Goal: Information Seeking & Learning: Learn about a topic

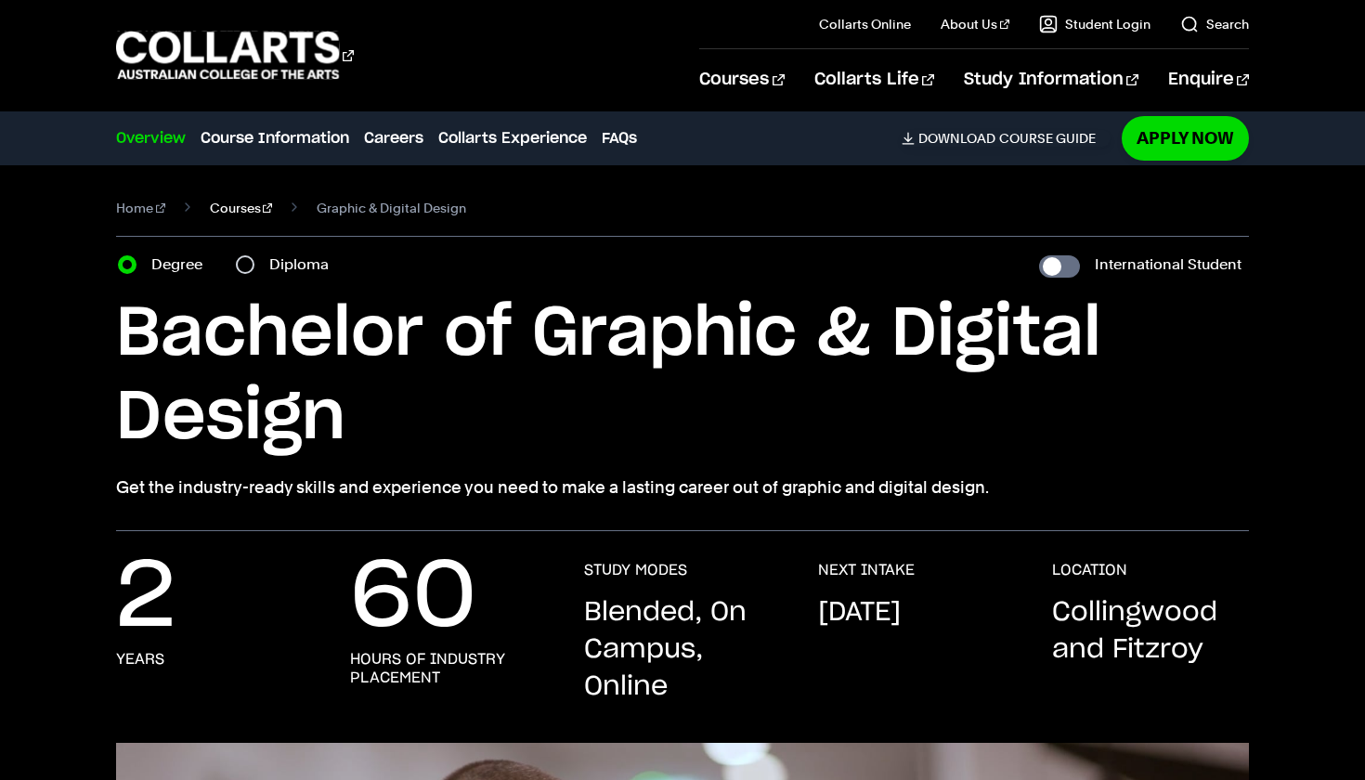
click at [230, 210] on link "Courses" at bounding box center [241, 208] width 63 height 26
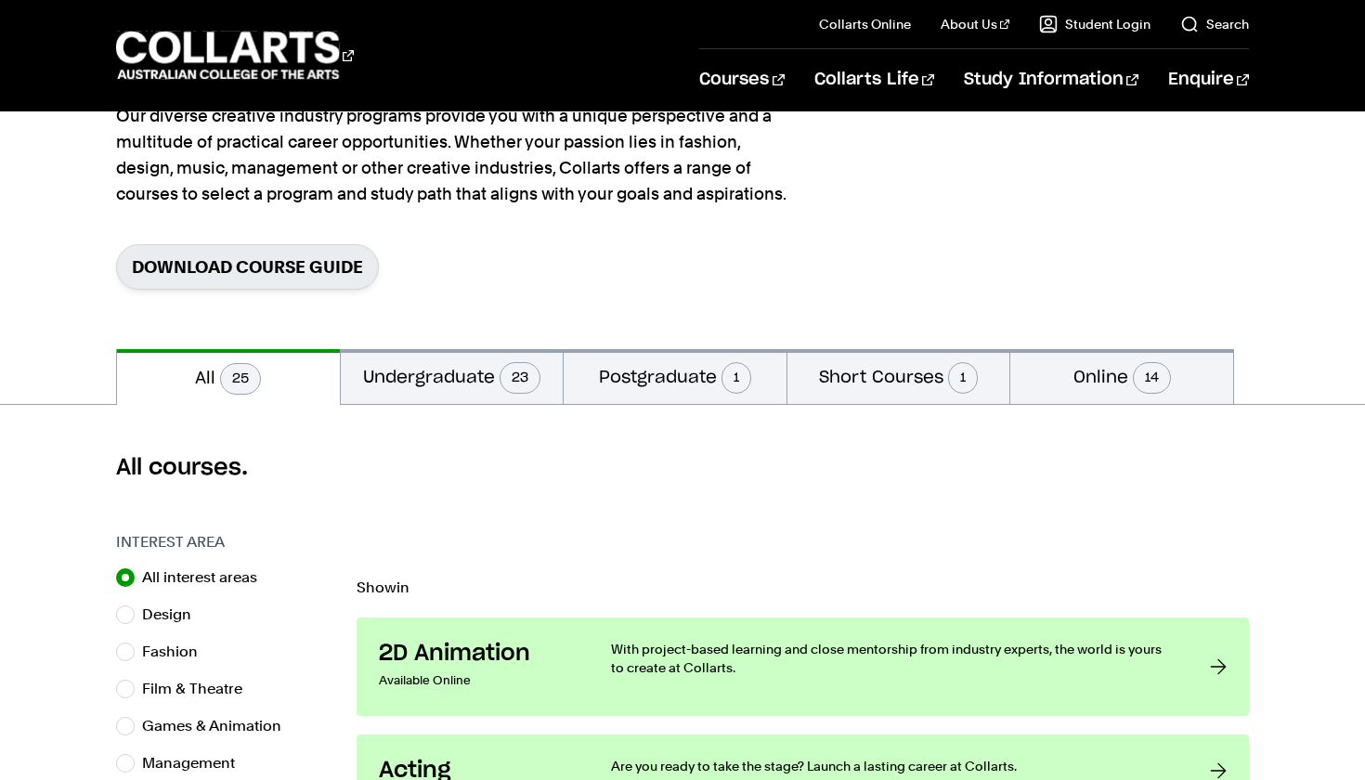
scroll to position [264, 0]
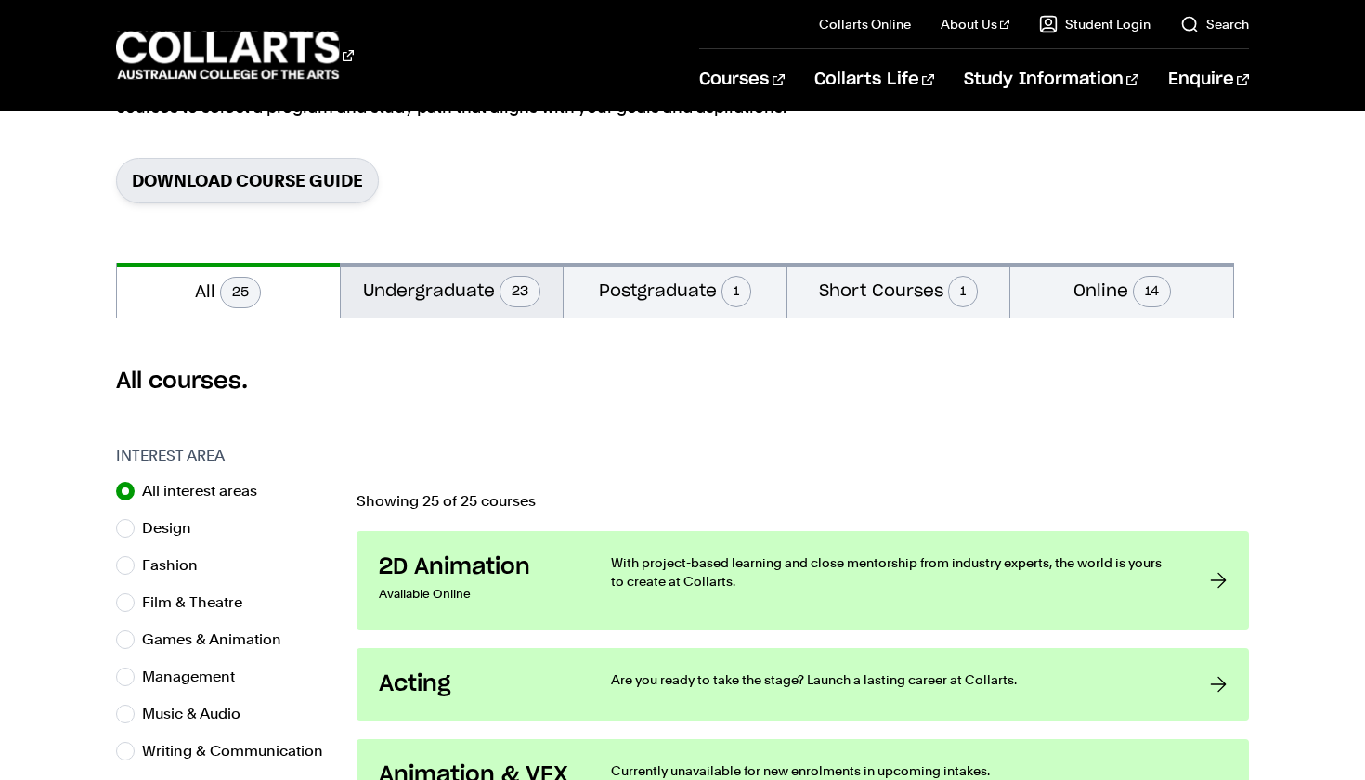
click at [448, 263] on button "Undergraduate 23" at bounding box center [452, 290] width 223 height 55
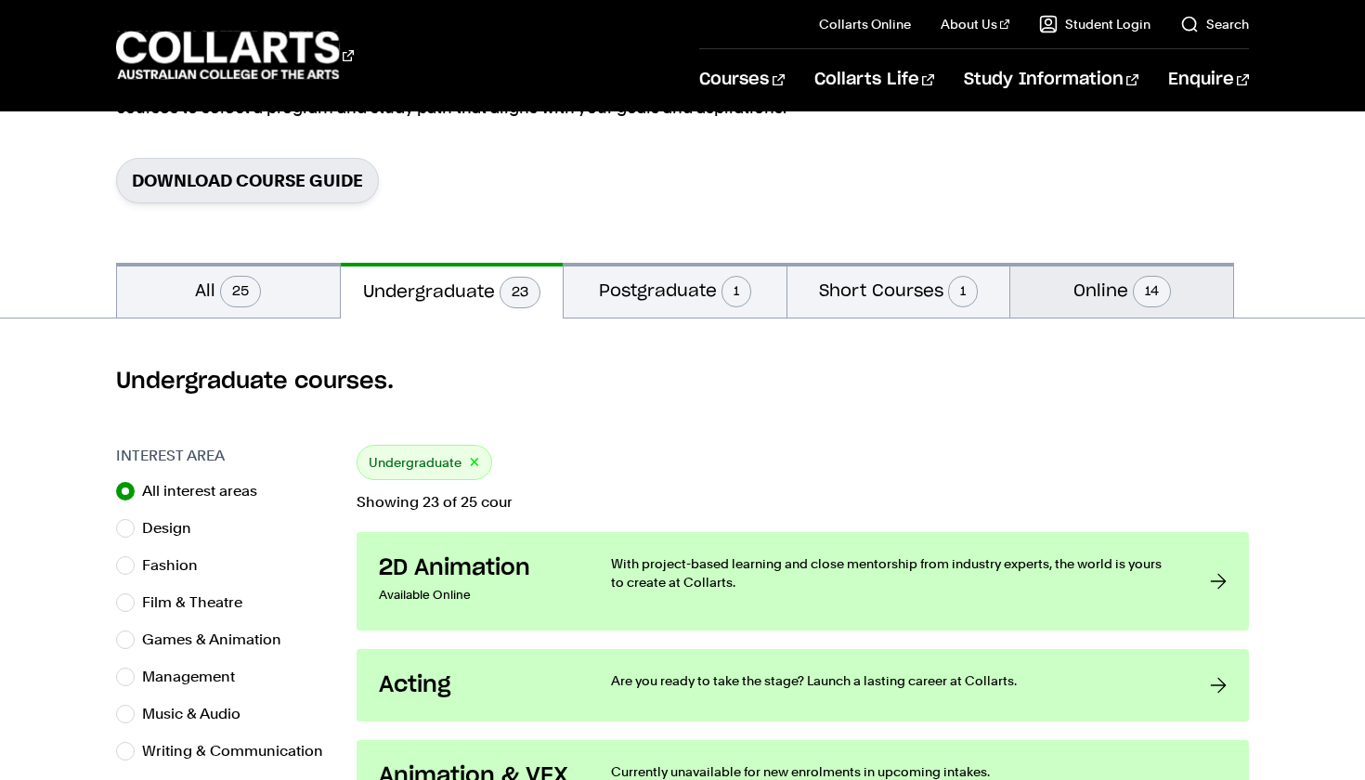
click at [1066, 274] on button "Online 14" at bounding box center [1121, 290] width 223 height 55
radio input "false"
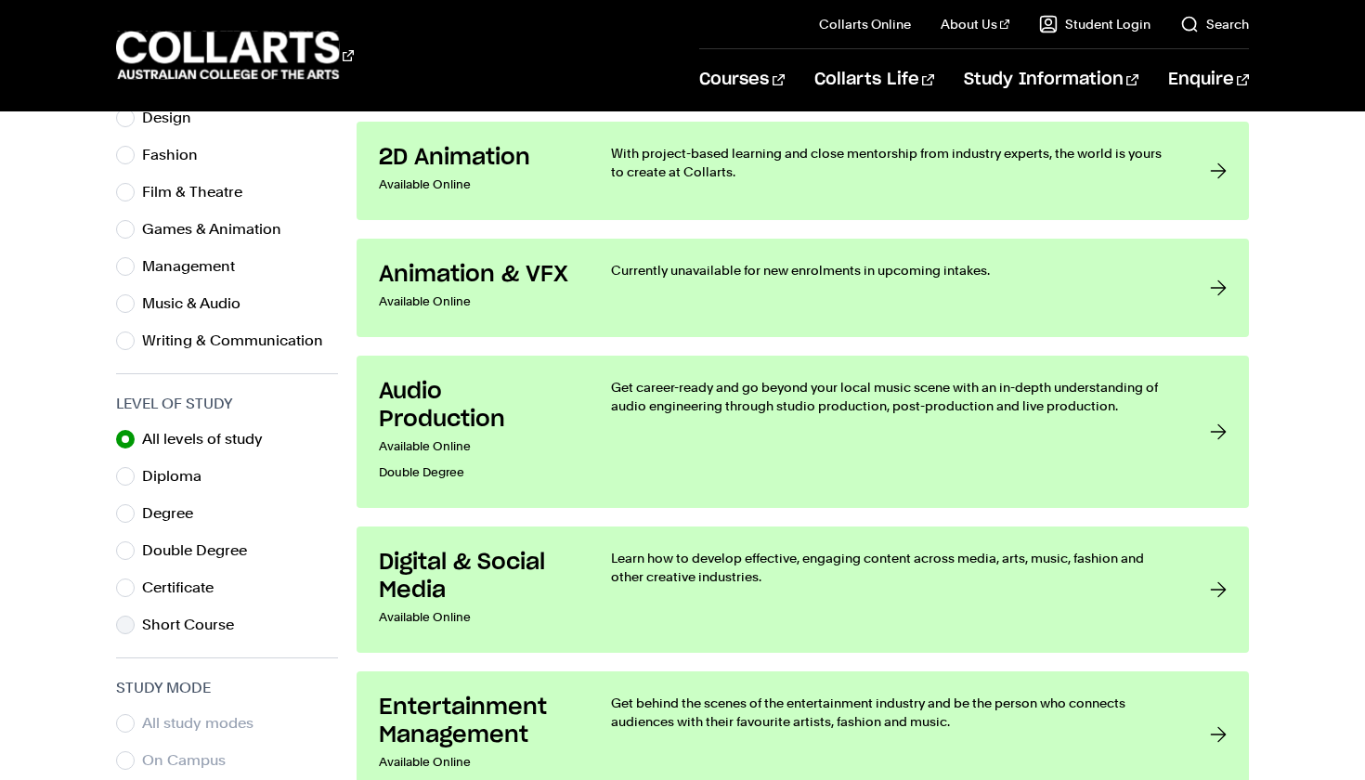
scroll to position [903, 0]
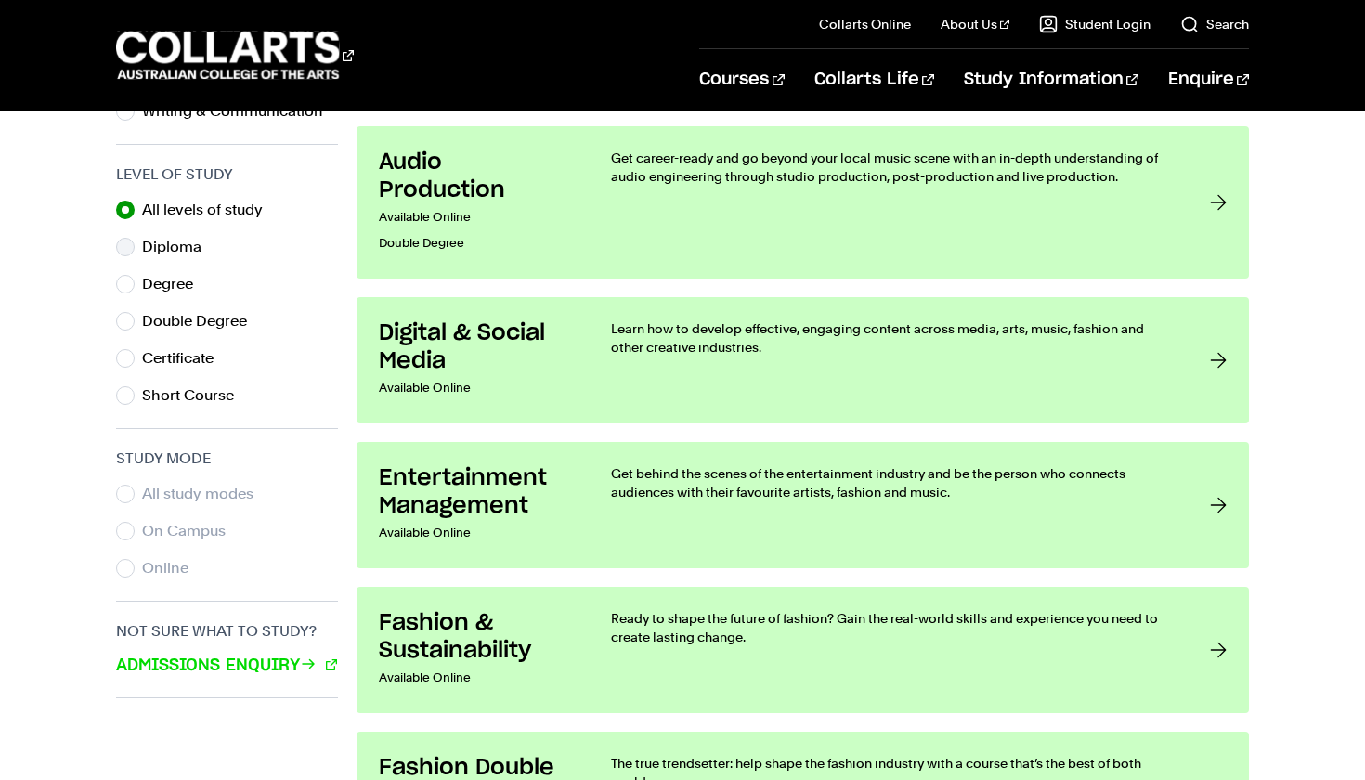
click at [164, 243] on label "Diploma" at bounding box center [179, 247] width 74 height 26
click at [135, 243] on input "Diploma" at bounding box center [125, 247] width 19 height 19
radio input "true"
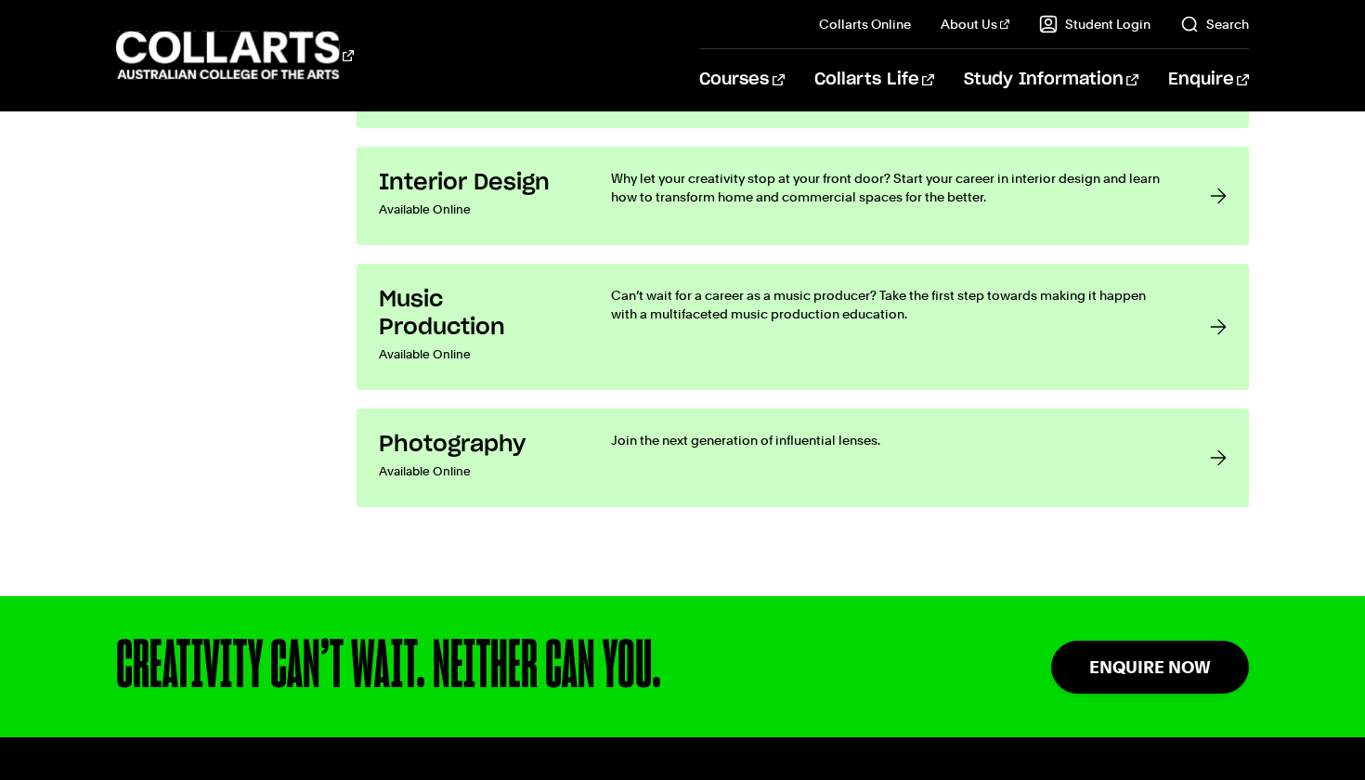
scroll to position [1928, 0]
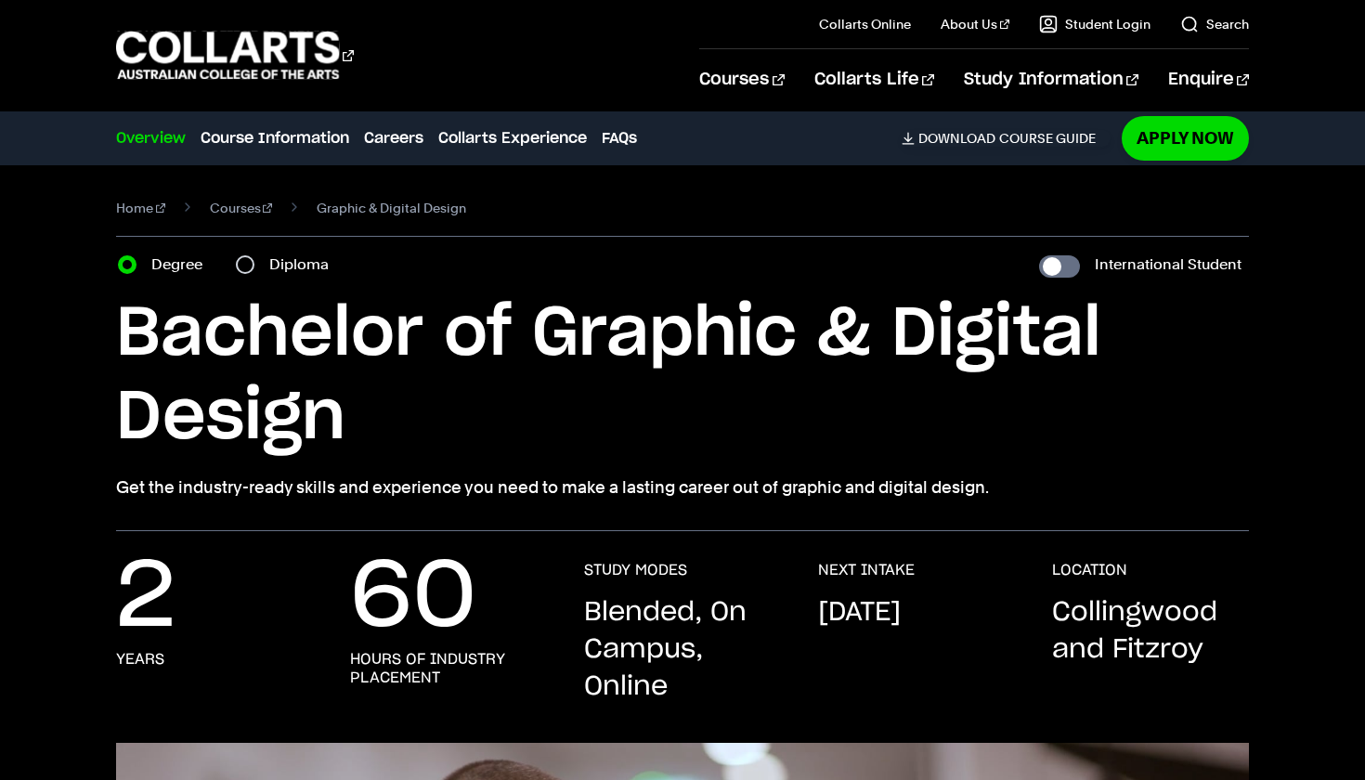
click at [296, 266] on label "Diploma" at bounding box center [304, 265] width 71 height 26
click at [254, 266] on input "Diploma" at bounding box center [245, 264] width 19 height 19
radio input "true"
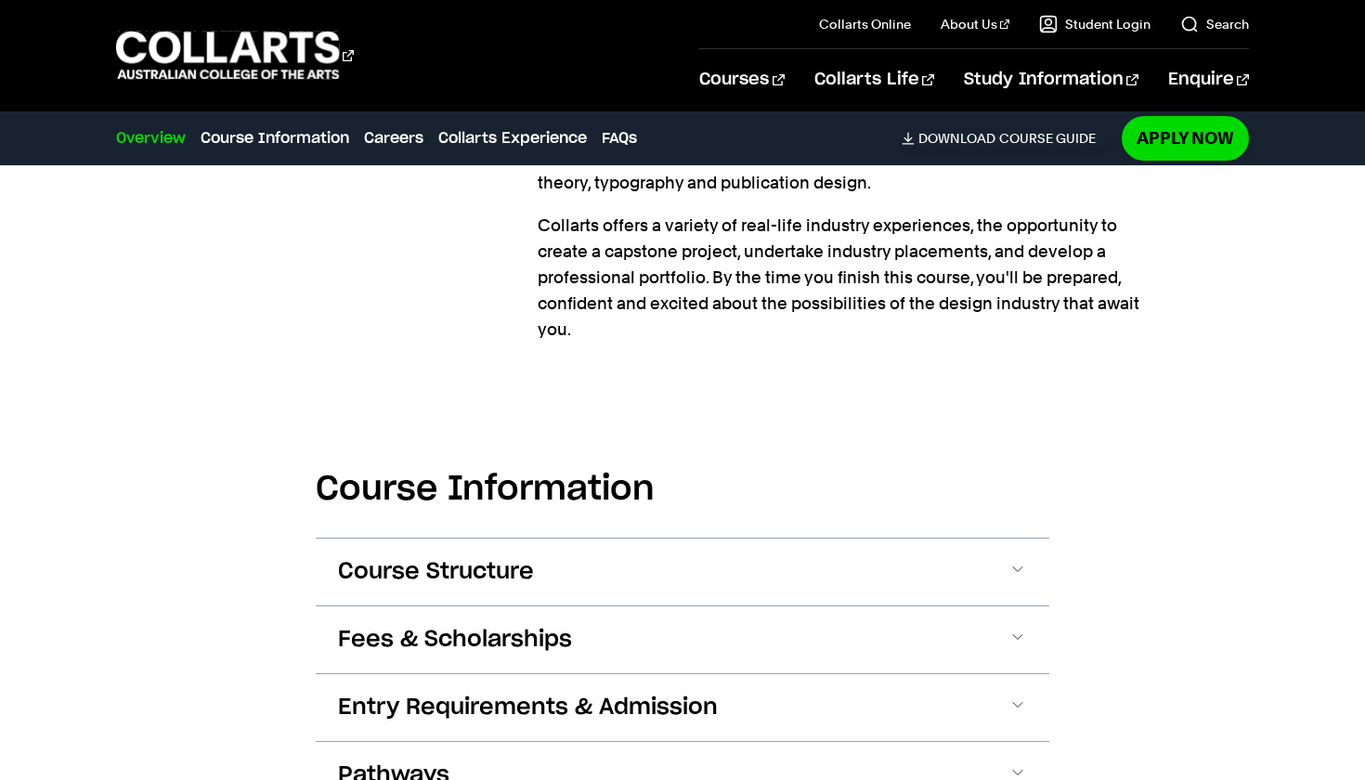
scroll to position [1954, 0]
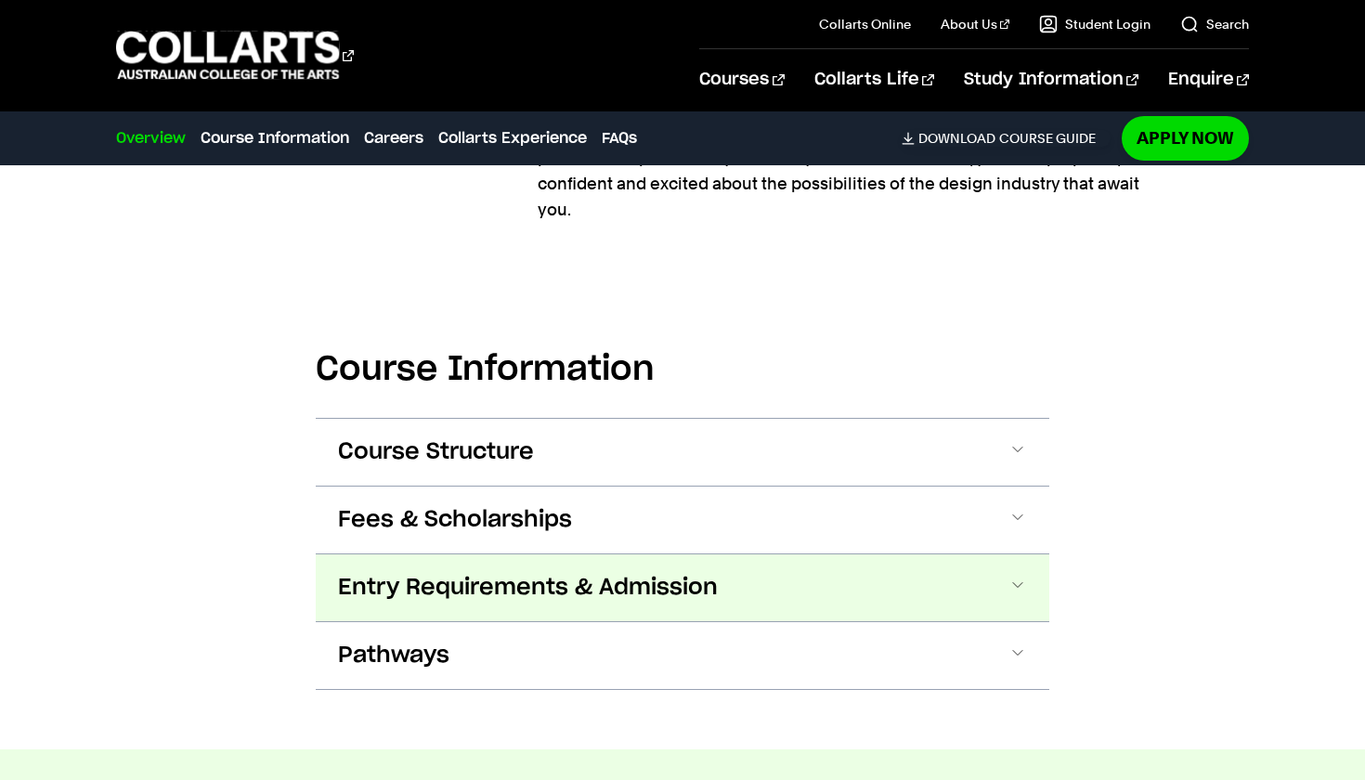
click at [0, 0] on span "Entry Requirements & Admission" at bounding box center [0, 0] width 0 height 0
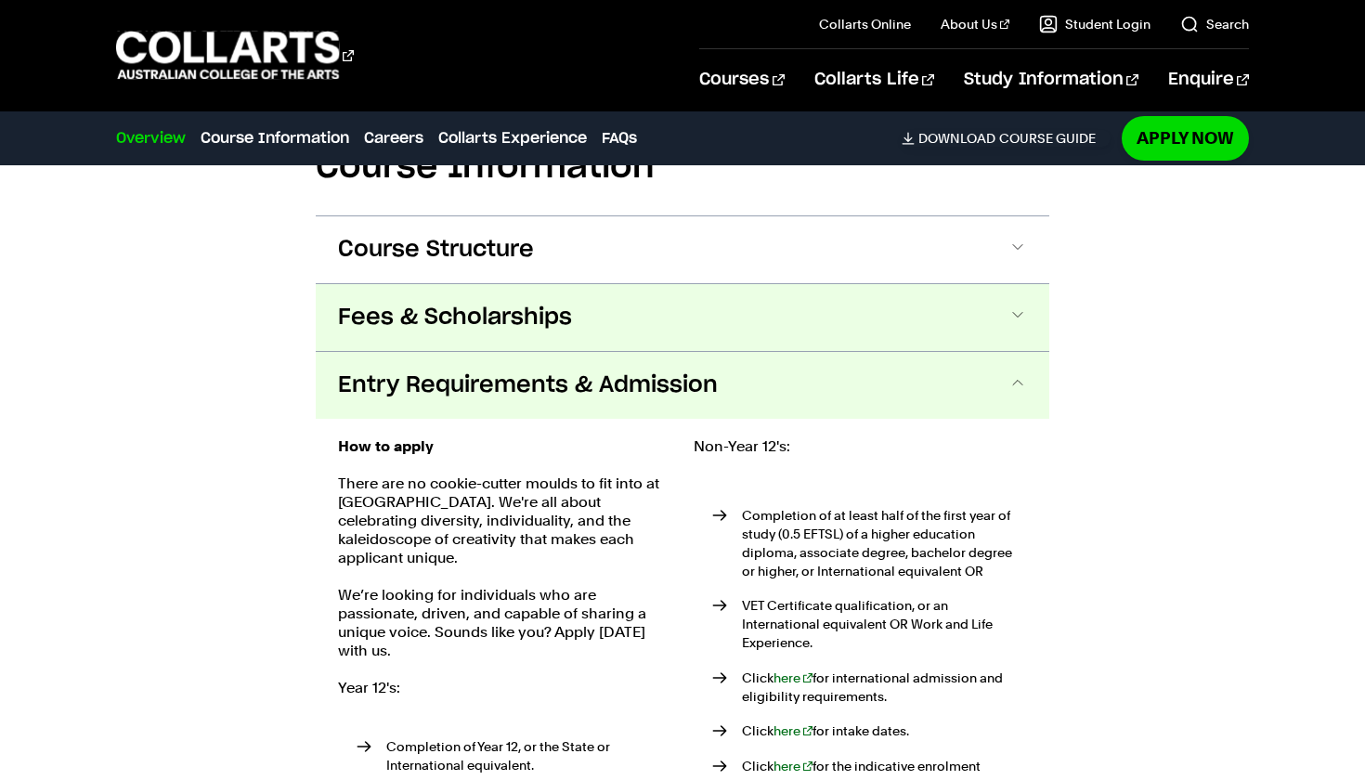
click at [0, 0] on span "Fees & Scholarships" at bounding box center [0, 0] width 0 height 0
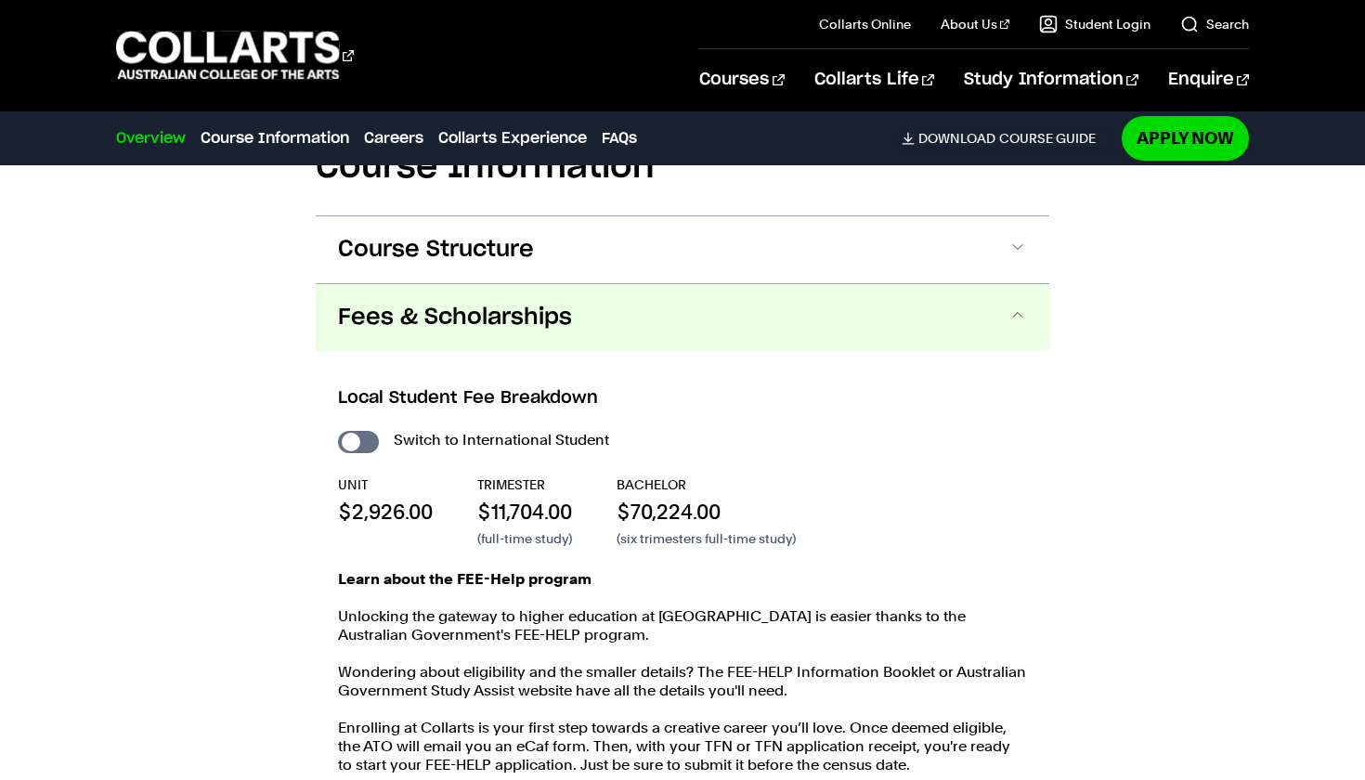
scroll to position [2273, 0]
